Goal: Transaction & Acquisition: Download file/media

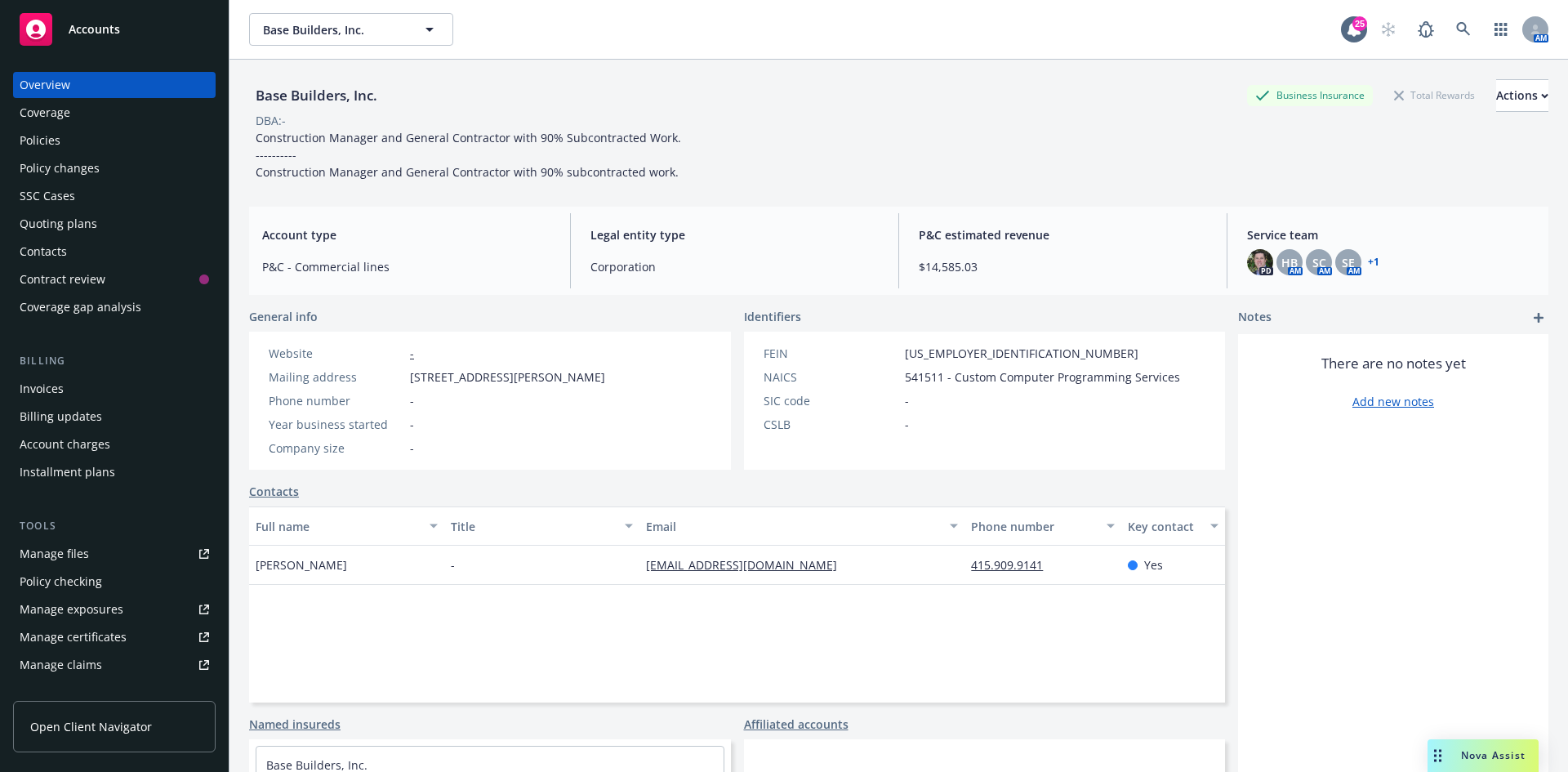
click at [77, 146] on div "Policies" at bounding box center [114, 140] width 189 height 26
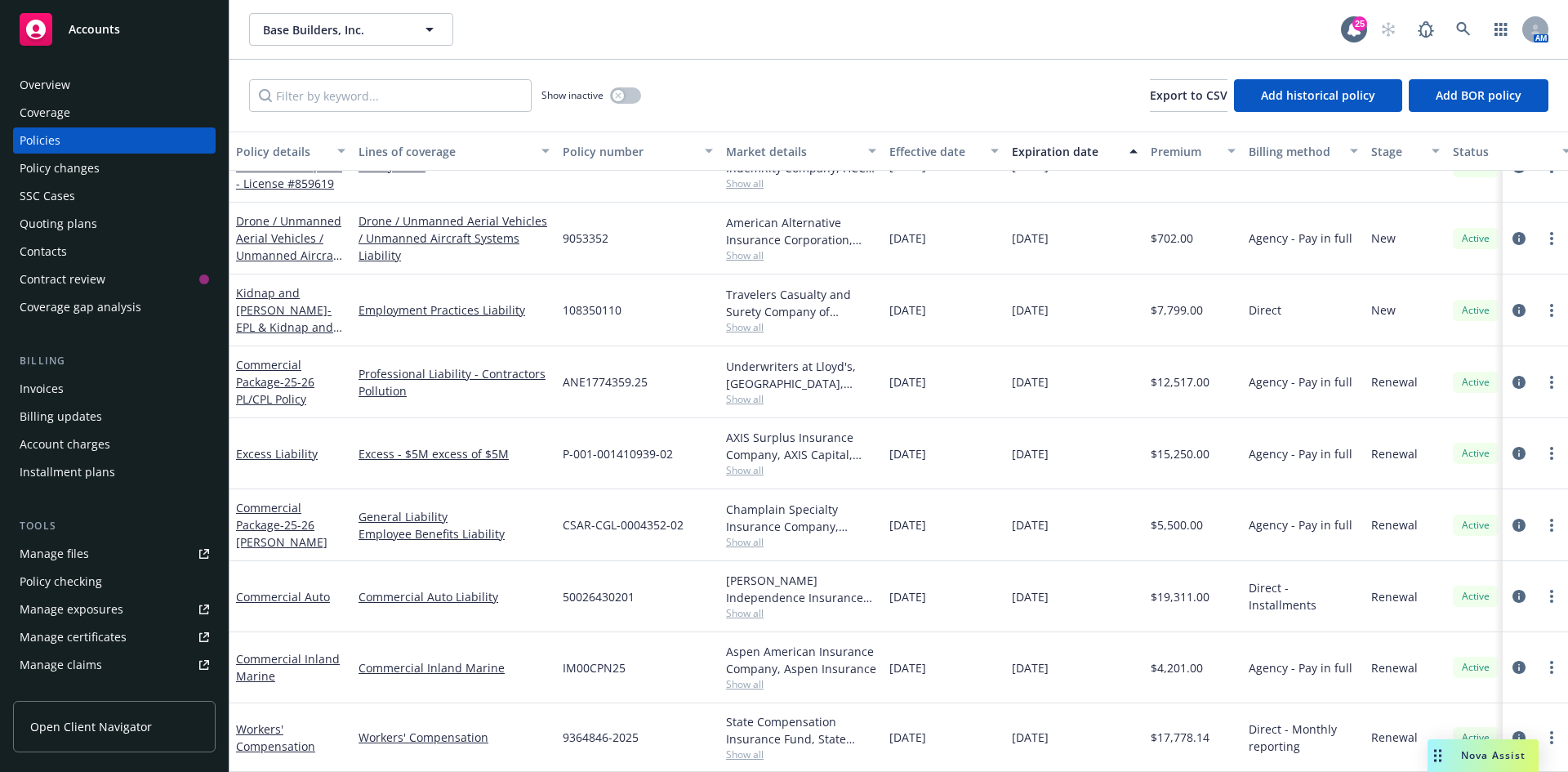
scroll to position [52, 0]
click at [277, 721] on link "Workers' Compensation" at bounding box center [276, 737] width 80 height 33
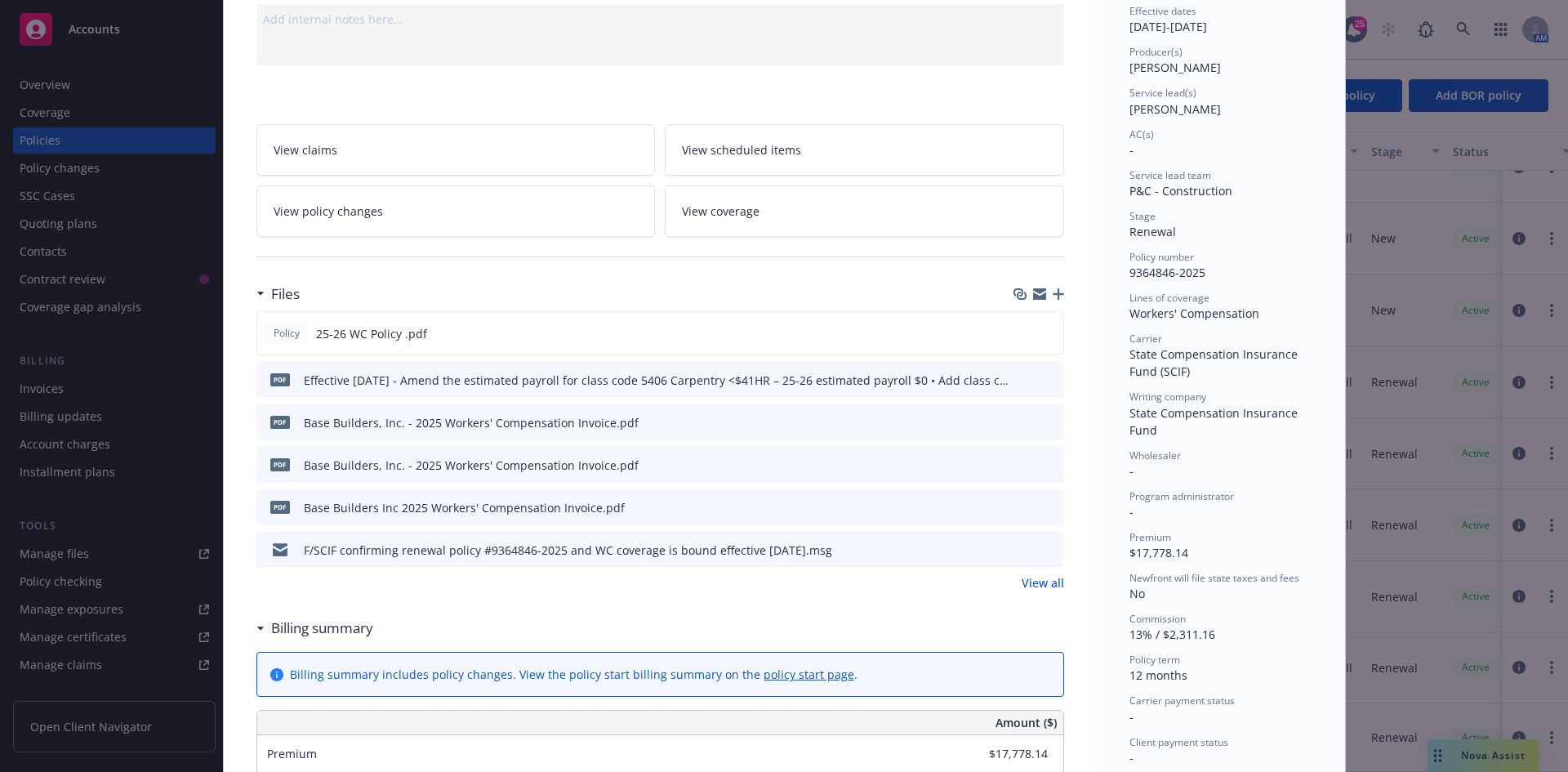
scroll to position [163, 0]
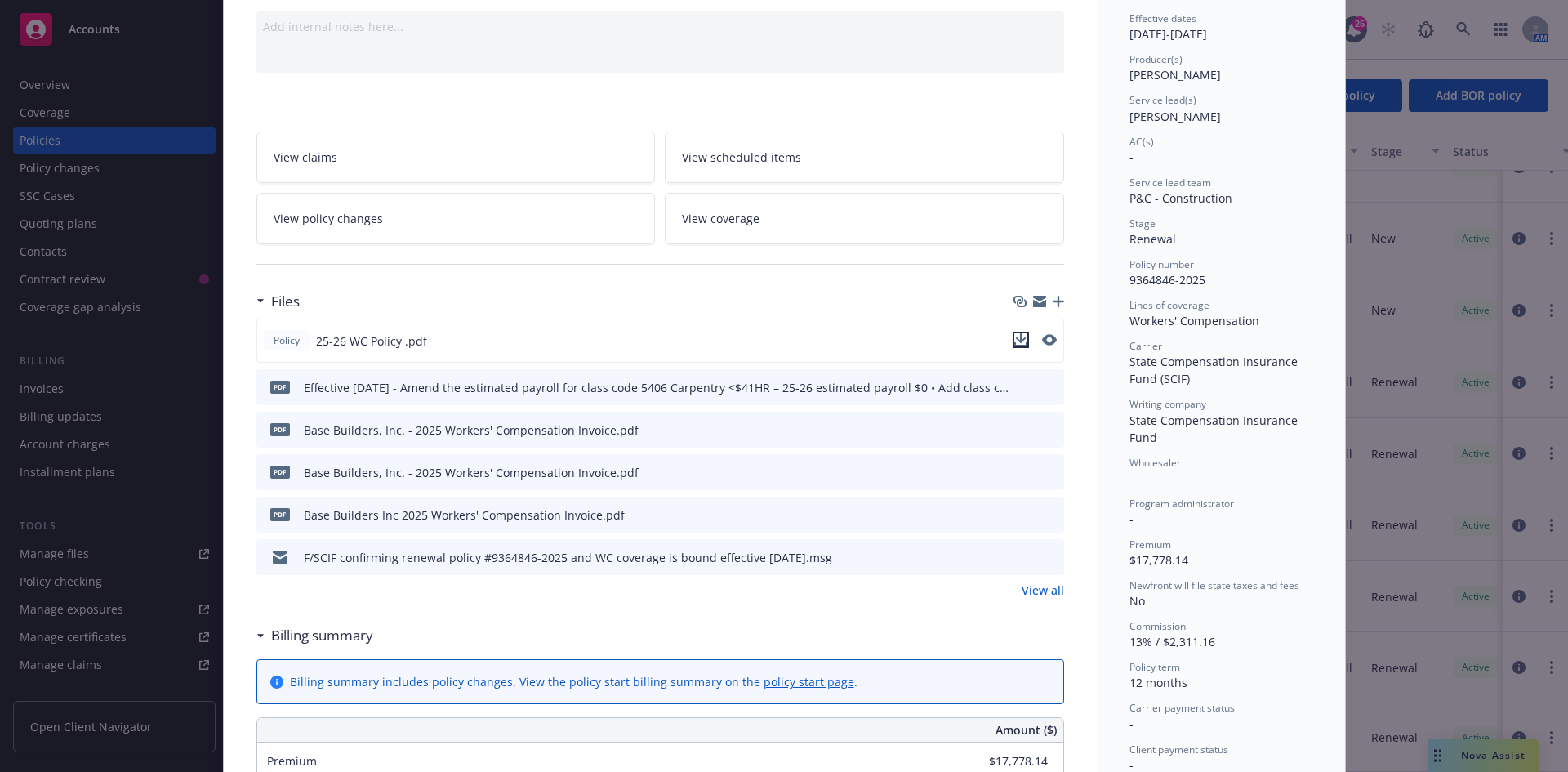
click at [1014, 341] on icon "download file" at bounding box center [1020, 339] width 13 height 13
